Goal: Information Seeking & Learning: Stay updated

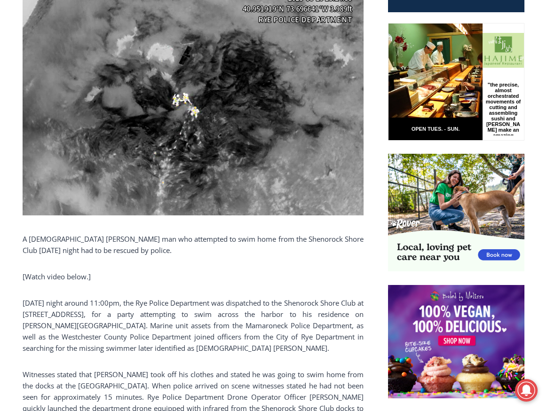
scroll to position [498, 0]
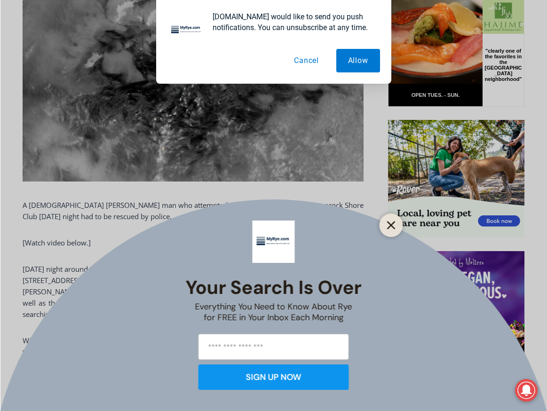
click at [388, 225] on icon "Close" at bounding box center [391, 225] width 8 height 8
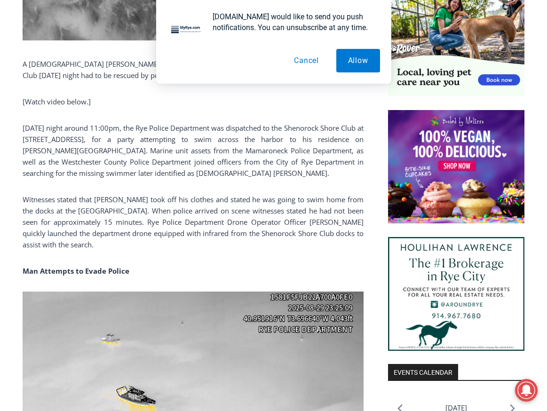
scroll to position [686, 0]
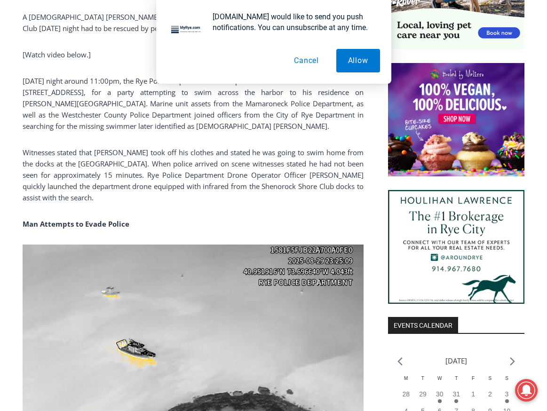
click at [215, 175] on p "Witnesses stated that Niejadlik took off his clothes and stated he was going to…" at bounding box center [193, 175] width 341 height 56
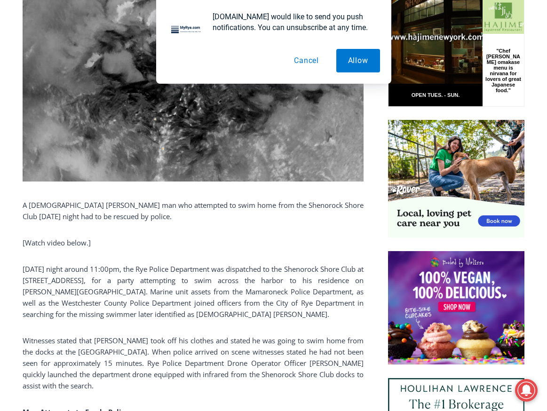
scroll to position [545, 0]
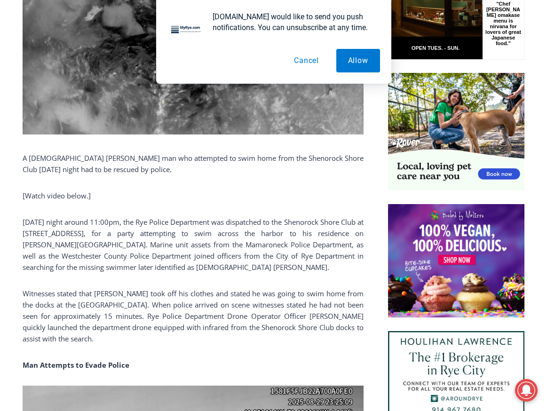
click at [191, 236] on p "On Friday night around 11:00pm, the Rye Police Department was dispatched to the…" at bounding box center [193, 244] width 341 height 56
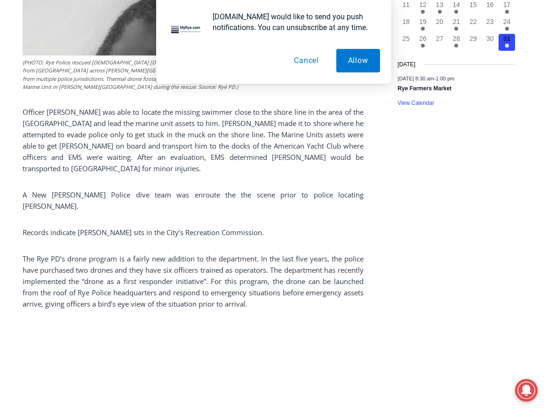
scroll to position [1204, 0]
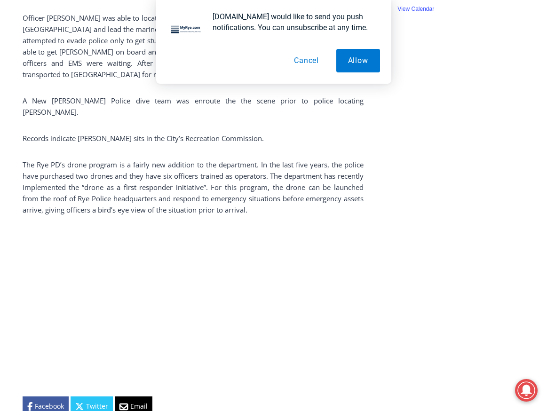
click at [229, 175] on p "The Rye PD’s drone program is a fairly new addition to the department. In the l…" at bounding box center [193, 187] width 341 height 56
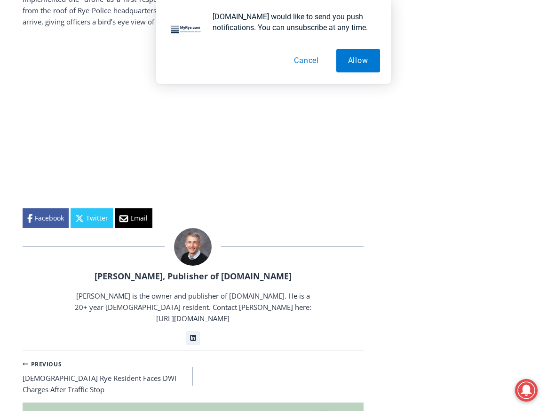
scroll to position [1439, 0]
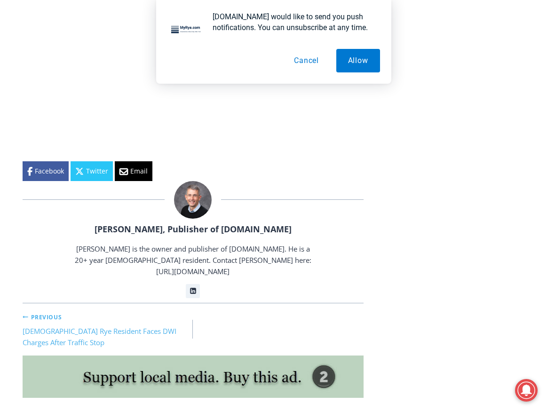
click at [79, 312] on link "Previous Previous 56-Year-Old Rye Resident Faces DWI Charges After Traffic Stop" at bounding box center [108, 330] width 171 height 38
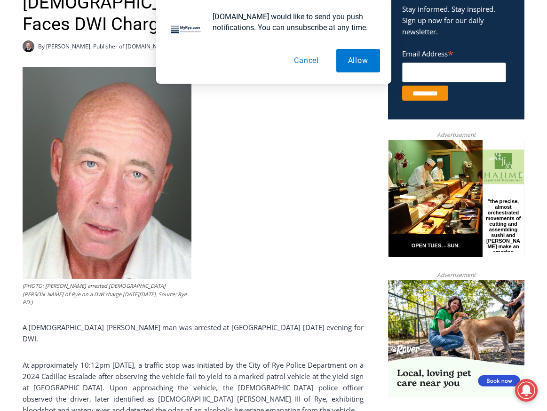
scroll to position [404, 0]
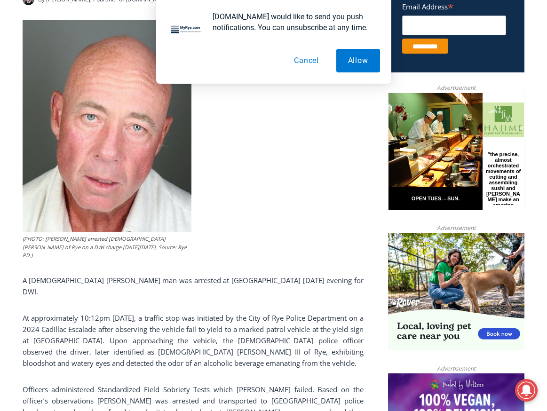
click at [101, 316] on p "At approximately 10:12pm [DATE], a traffic stop was initiated by the City of Ry…" at bounding box center [193, 340] width 341 height 56
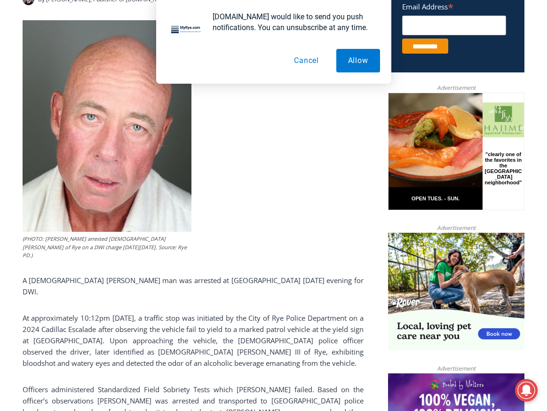
click at [88, 312] on p "At approximately 10:12pm [DATE], a traffic stop was initiated by the City of Ry…" at bounding box center [193, 340] width 341 height 56
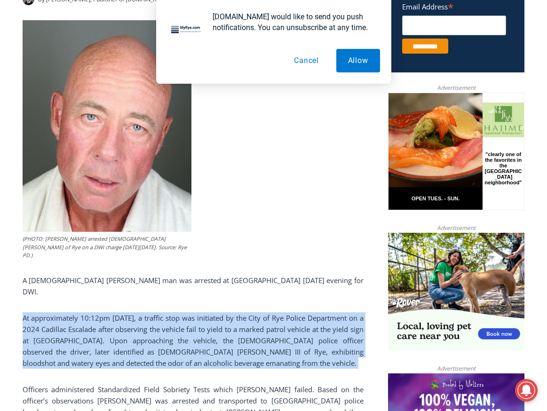
click at [88, 312] on p "At approximately 10:12pm [DATE], a traffic stop was initiated by the City of Ry…" at bounding box center [193, 340] width 341 height 56
click at [97, 312] on p "At approximately 10:12pm [DATE], a traffic stop was initiated by the City of Ry…" at bounding box center [193, 340] width 341 height 56
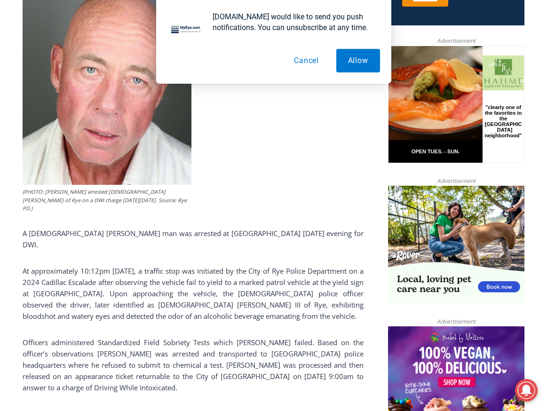
scroll to position [639, 0]
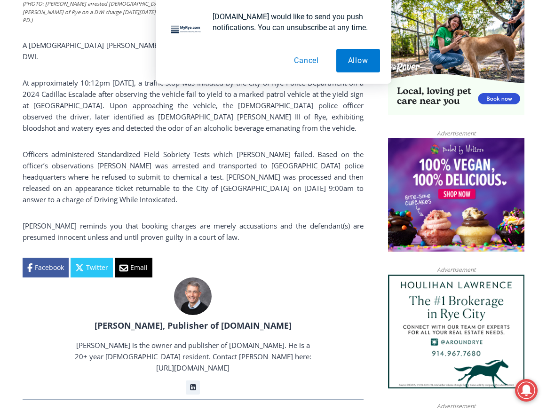
click at [311, 60] on button "Cancel" at bounding box center [306, 61] width 48 height 24
